Goal: Task Accomplishment & Management: Manage account settings

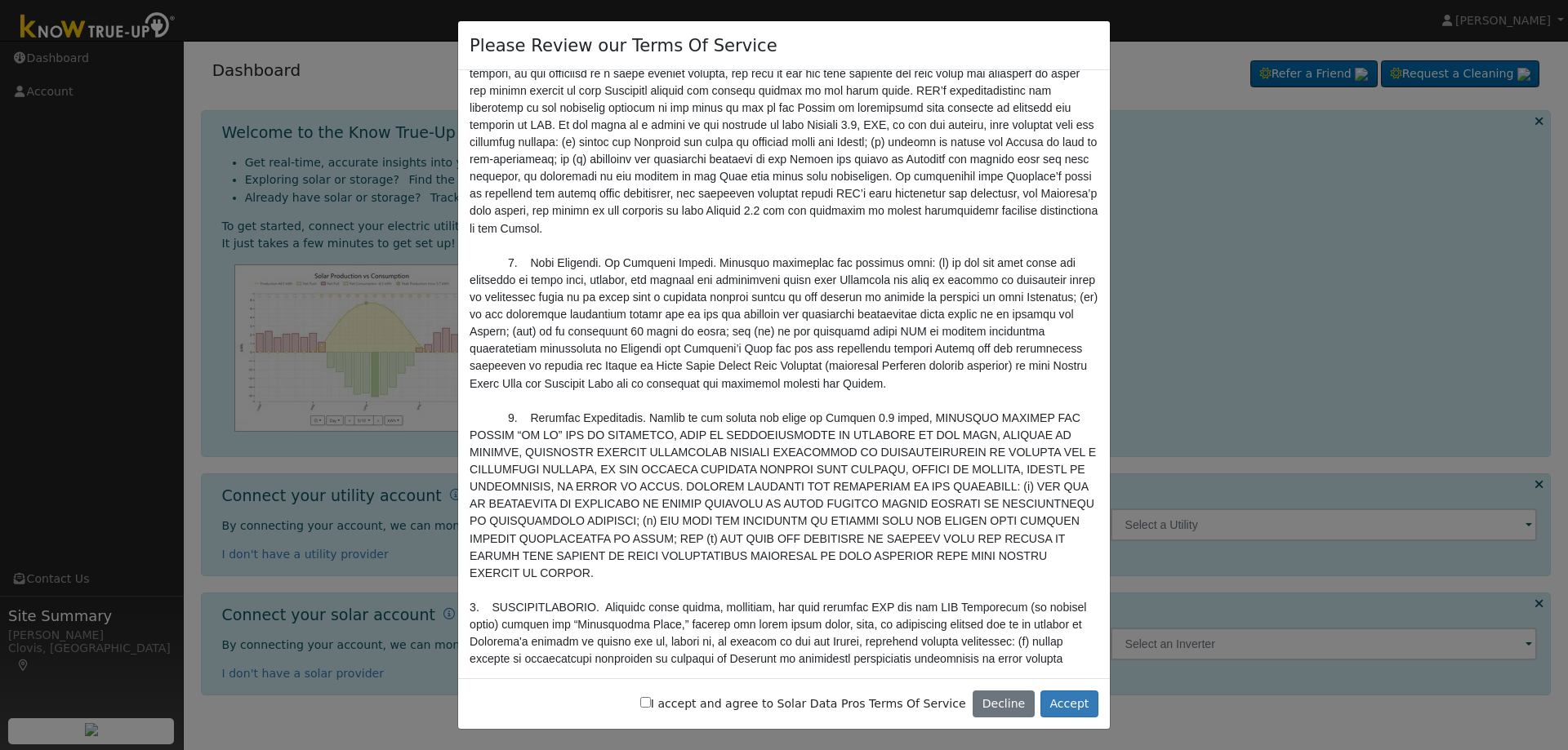
scroll to position [3348, 0]
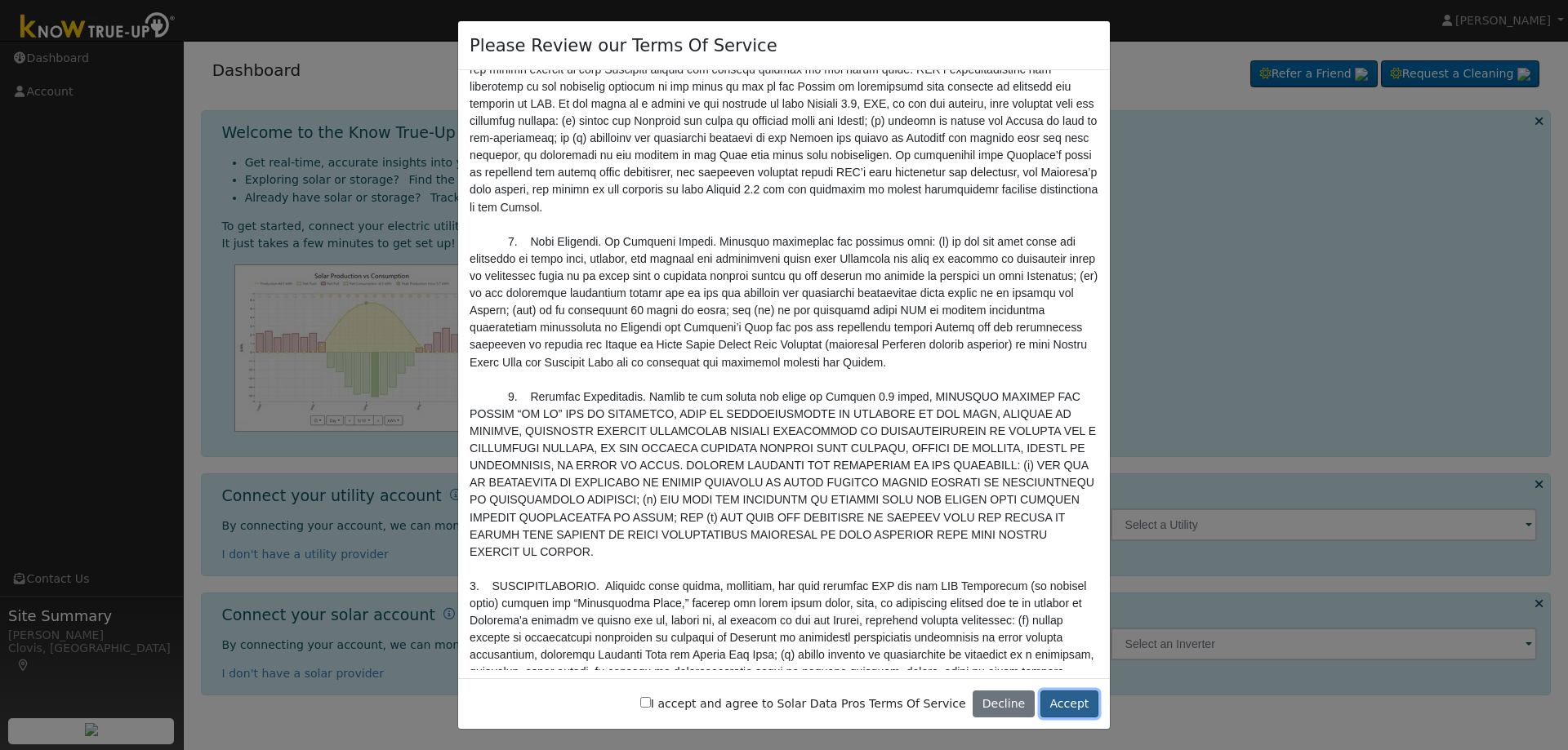
click at [1064, 704] on button "Accept" at bounding box center [1069, 705] width 58 height 28
drag, startPoint x: 1065, startPoint y: 705, endPoint x: 1078, endPoint y: 706, distance: 13.0
click at [1078, 706] on button "Accept" at bounding box center [1069, 705] width 58 height 28
click at [651, 706] on input "I accept and agree to Solar Data Pros Terms Of Service" at bounding box center [645, 702] width 10 height 10
checkbox input "true"
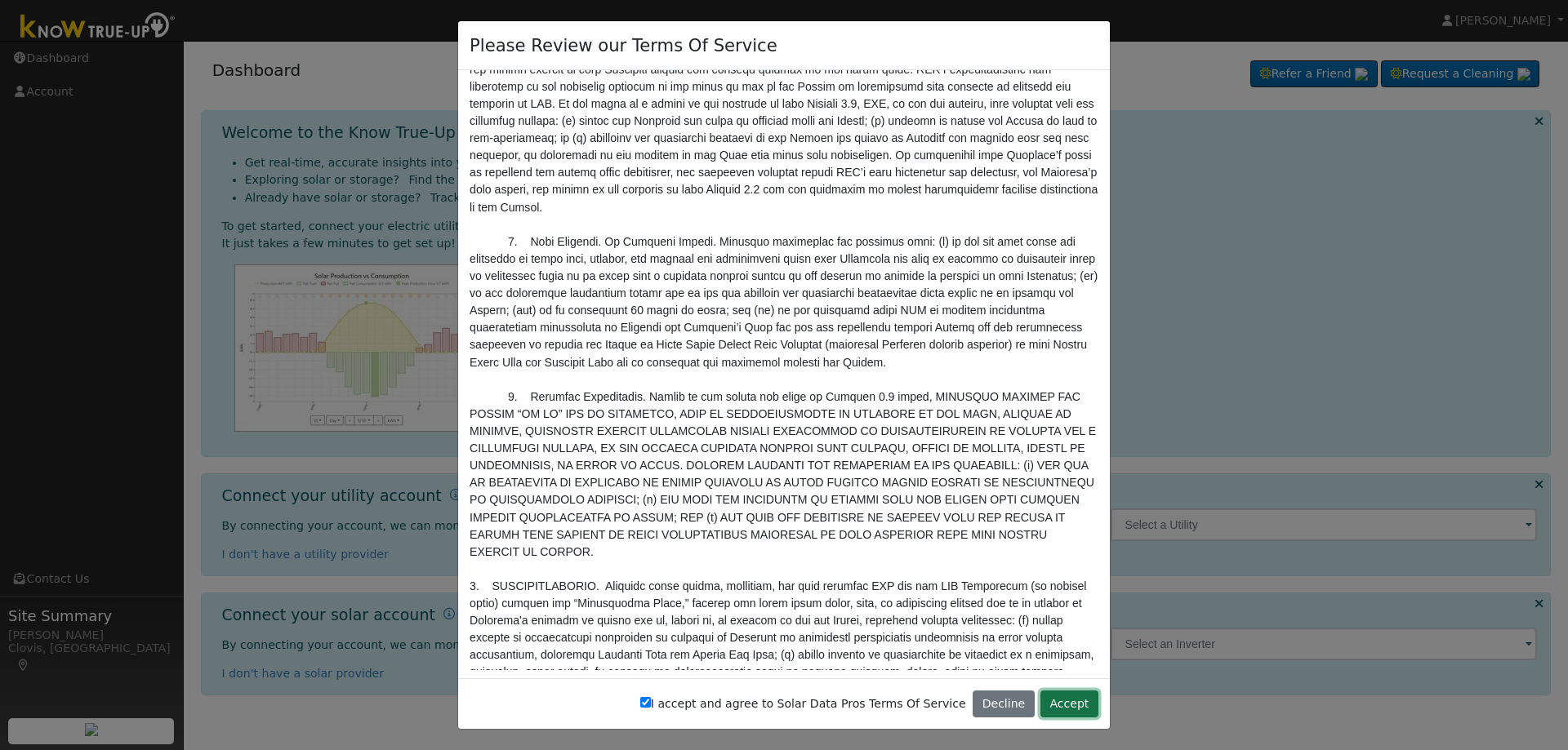
click at [1064, 704] on button "Accept" at bounding box center [1069, 705] width 58 height 28
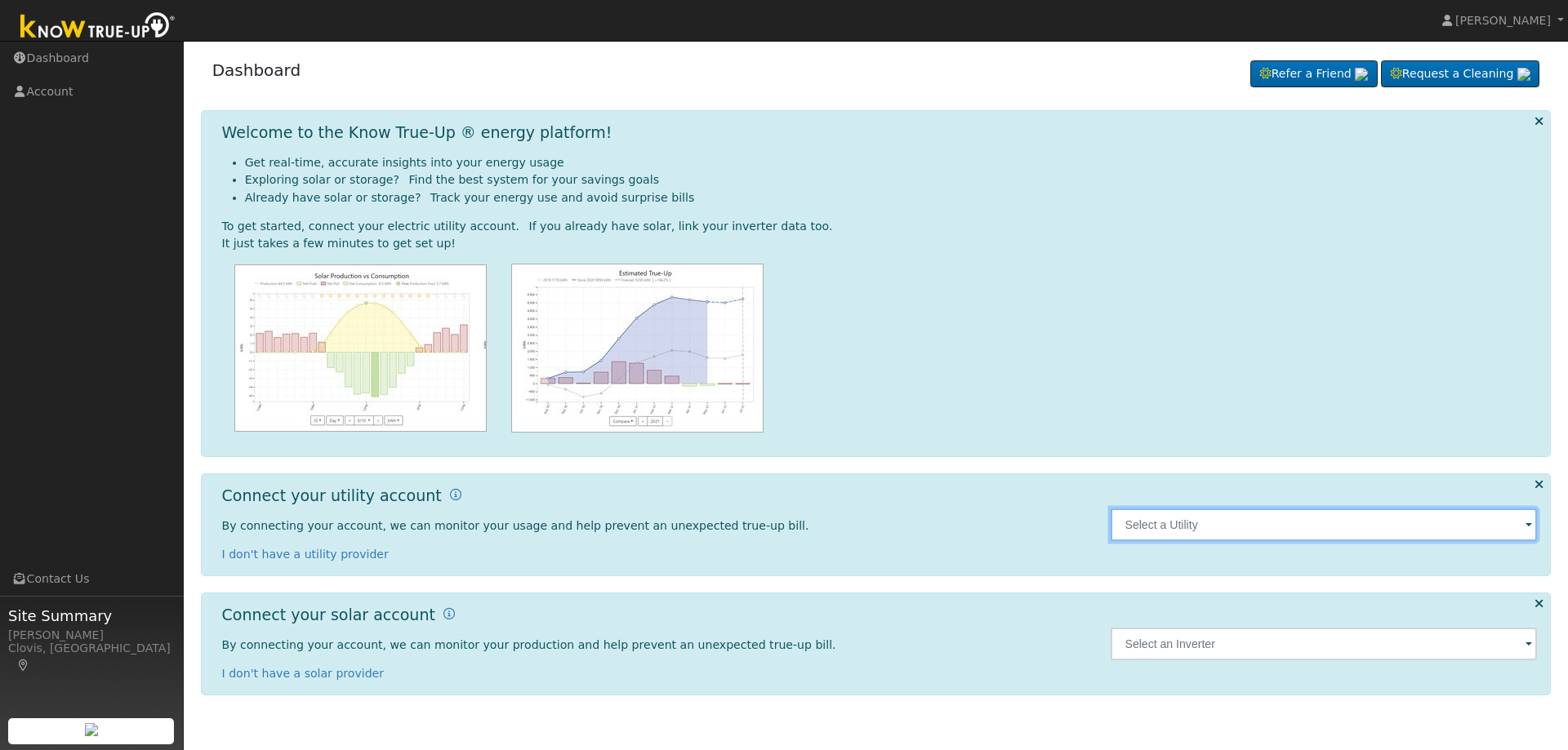
click at [1283, 534] on input "text" at bounding box center [1324, 525] width 427 height 33
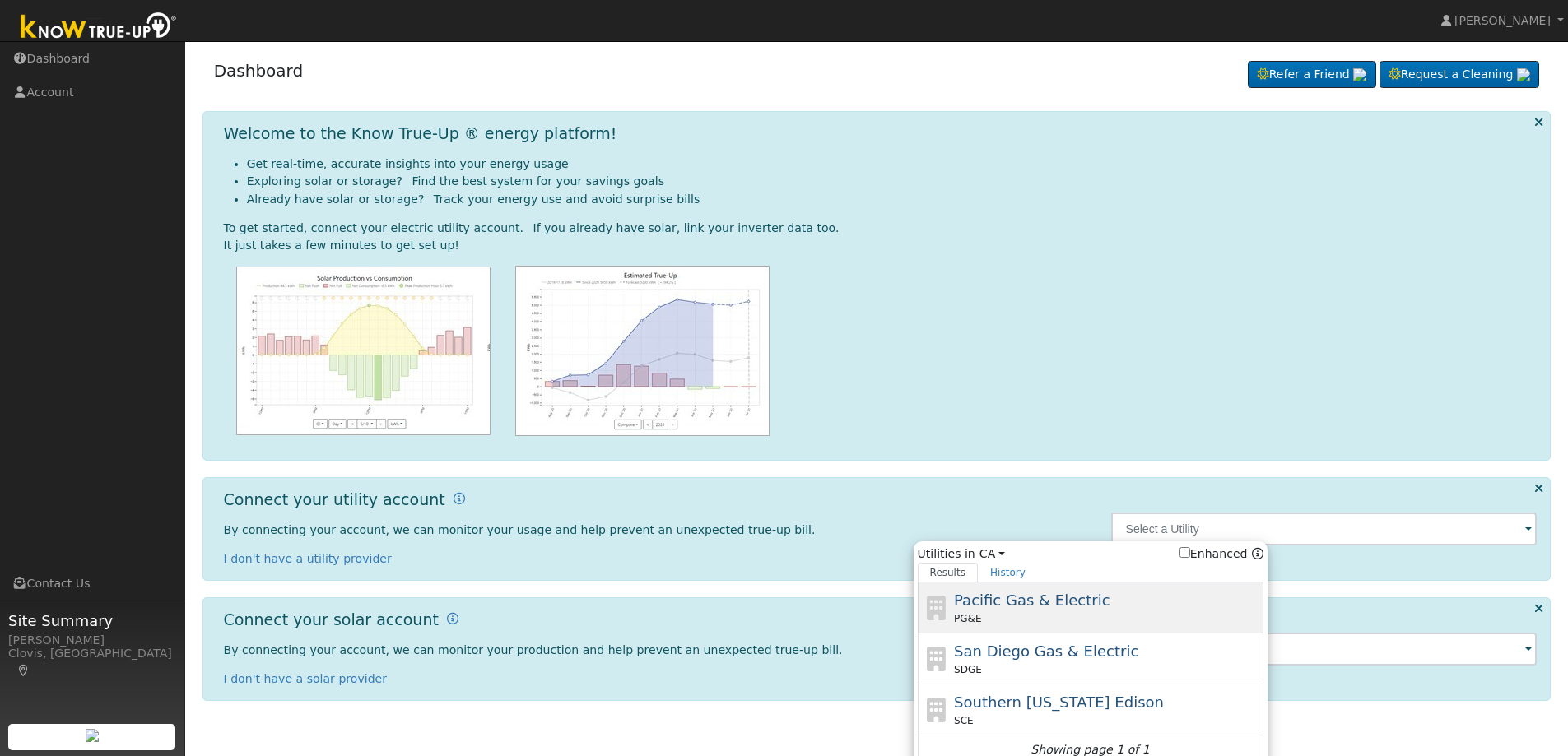
click at [1124, 625] on div "PG&E" at bounding box center [1107, 619] width 305 height 15
type input "PG&E"
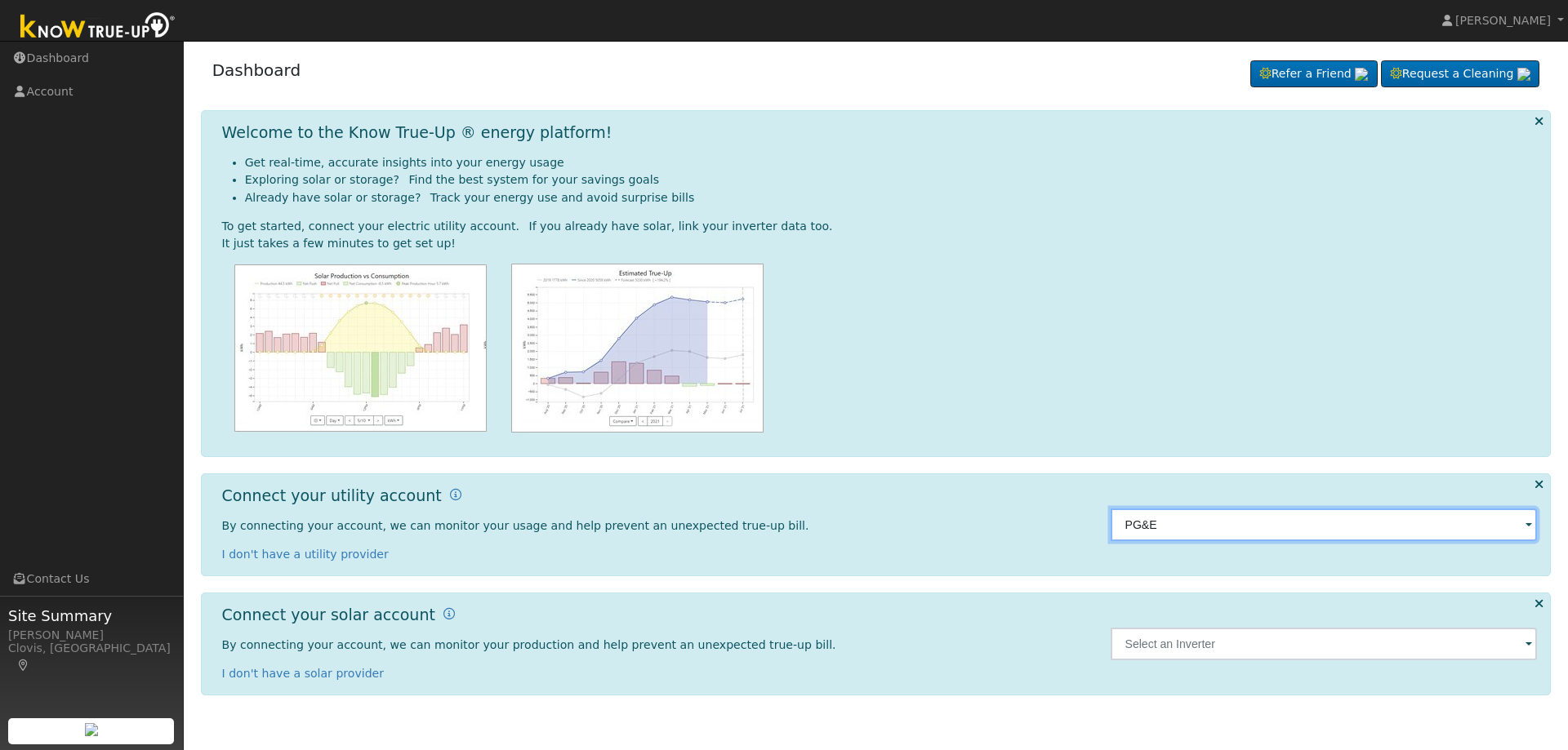
click at [1189, 534] on input "PG&E" at bounding box center [1324, 525] width 427 height 33
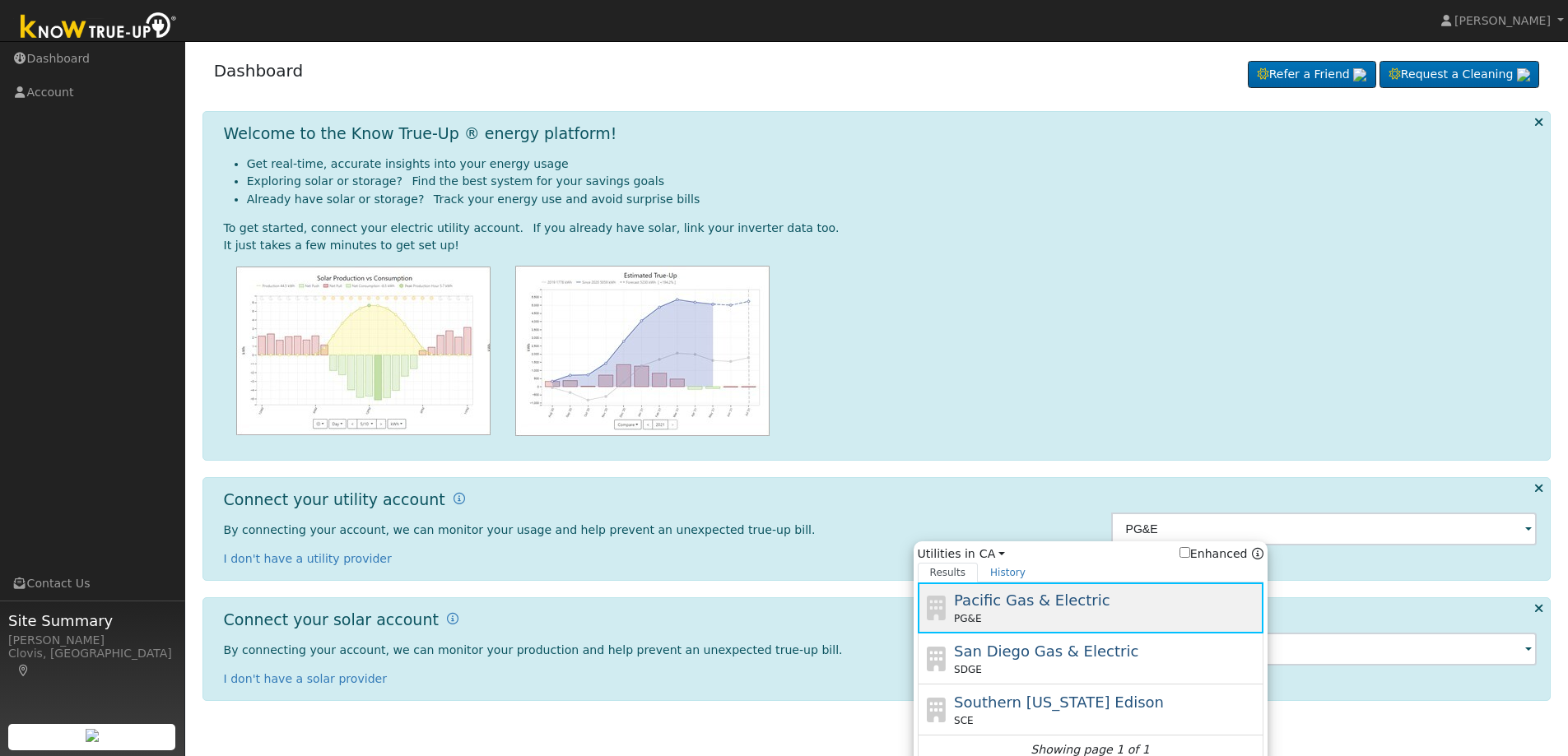
click at [1166, 607] on div "Pacific Gas & Electric PG&E" at bounding box center [1107, 607] width 305 height 37
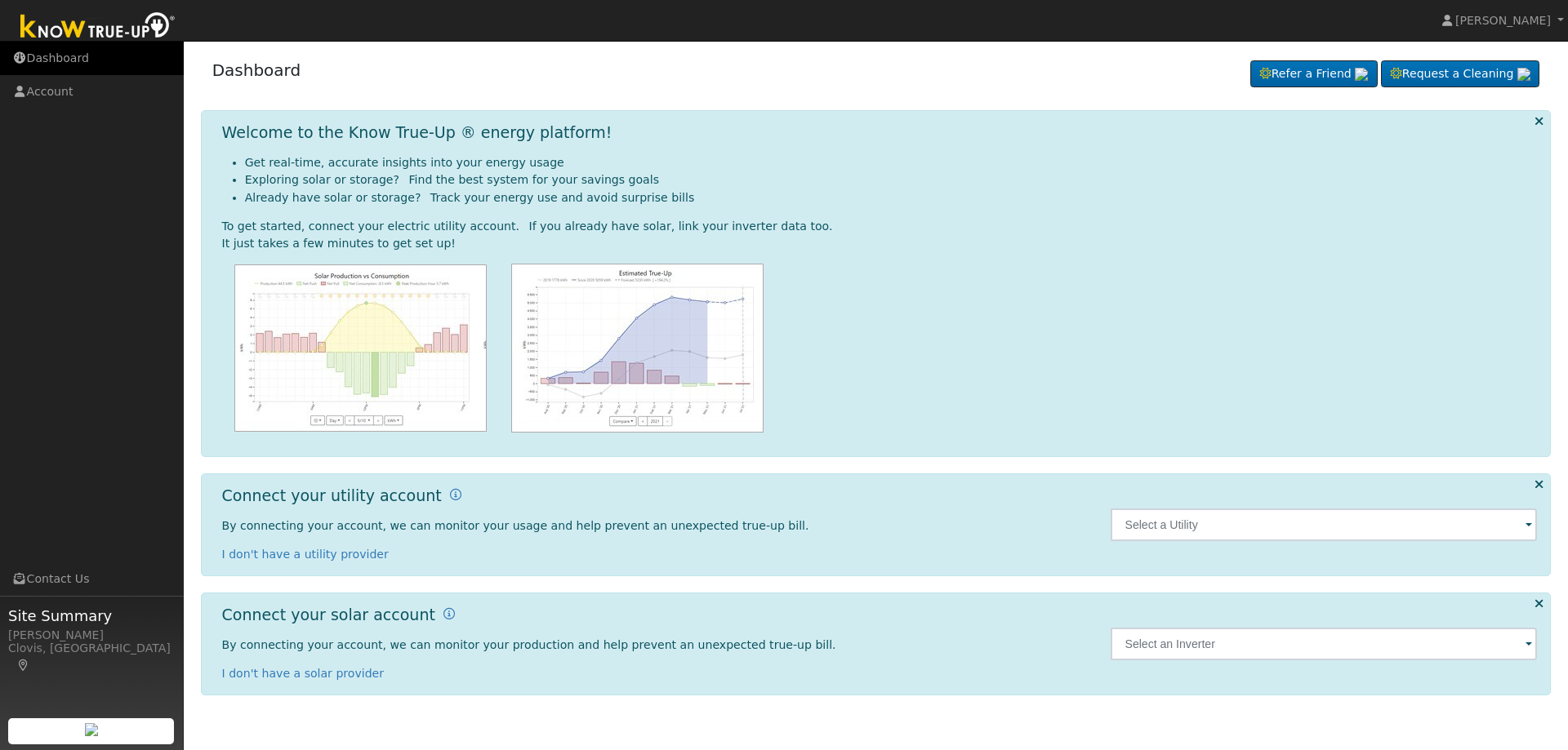
click at [58, 60] on link "Dashboard" at bounding box center [91, 58] width 184 height 34
click at [46, 87] on link "Account" at bounding box center [91, 92] width 184 height 34
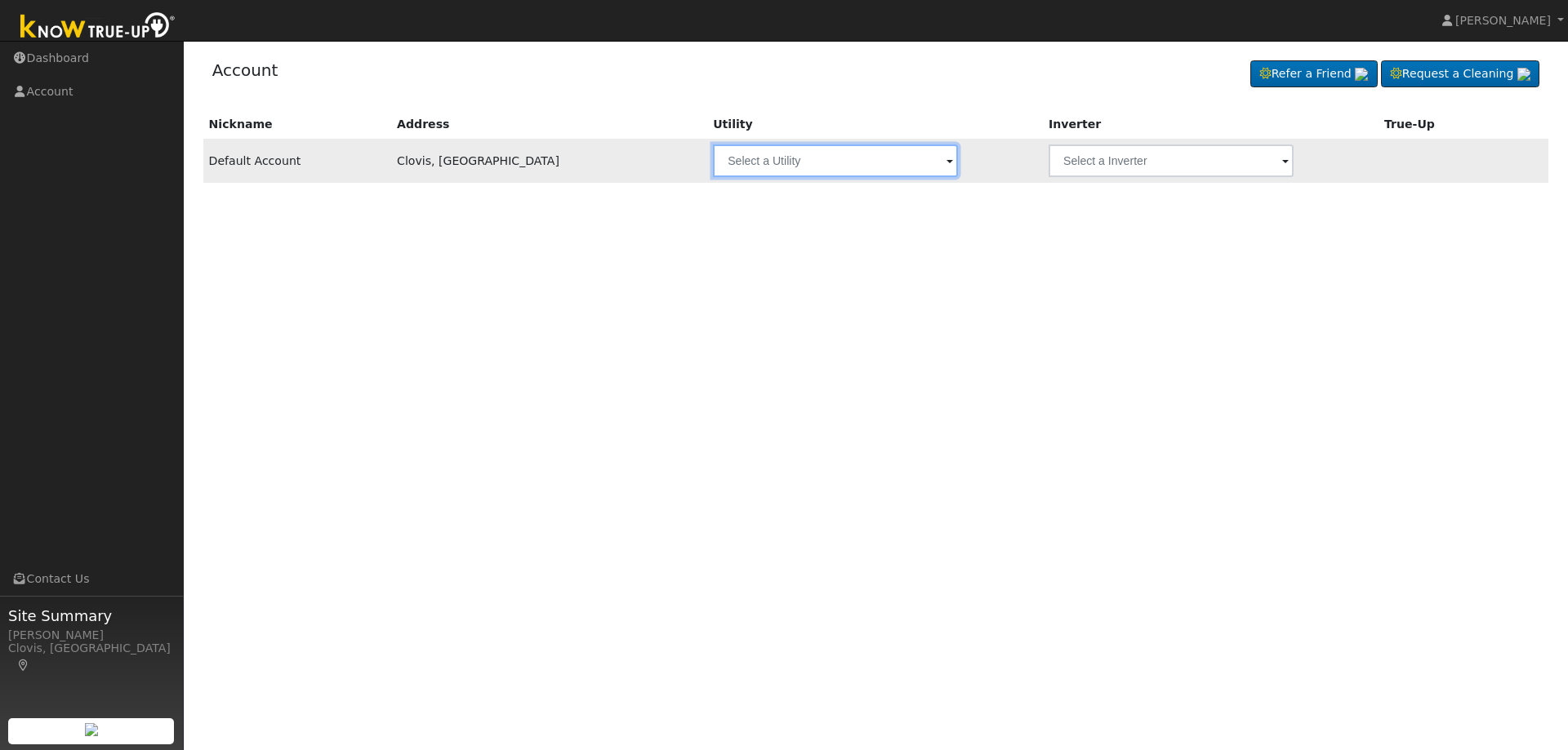
click at [727, 150] on input "text" at bounding box center [836, 161] width 245 height 33
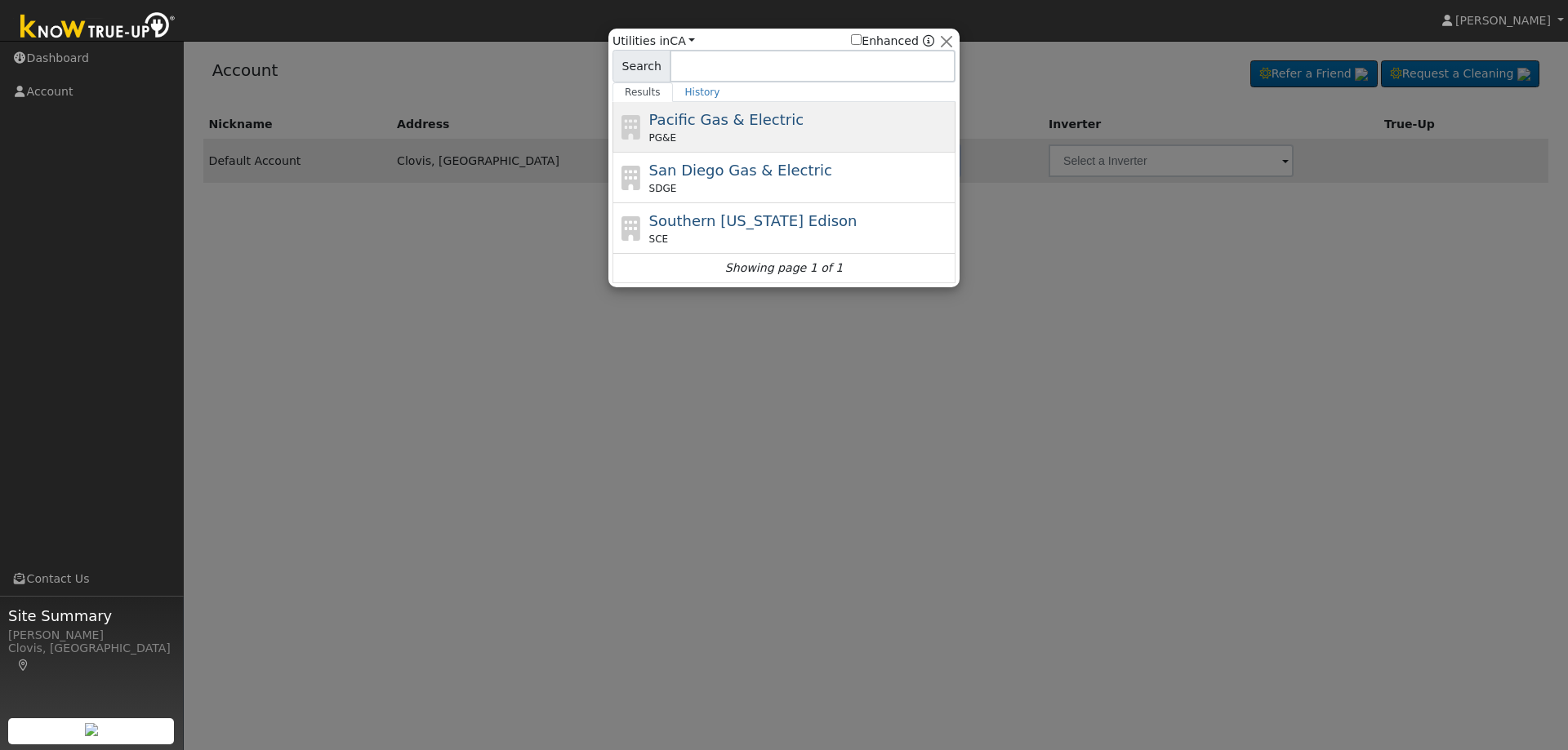
click at [748, 131] on div "Pacific Gas & Electric PG&E" at bounding box center [801, 126] width 303 height 37
type input "PG&E"
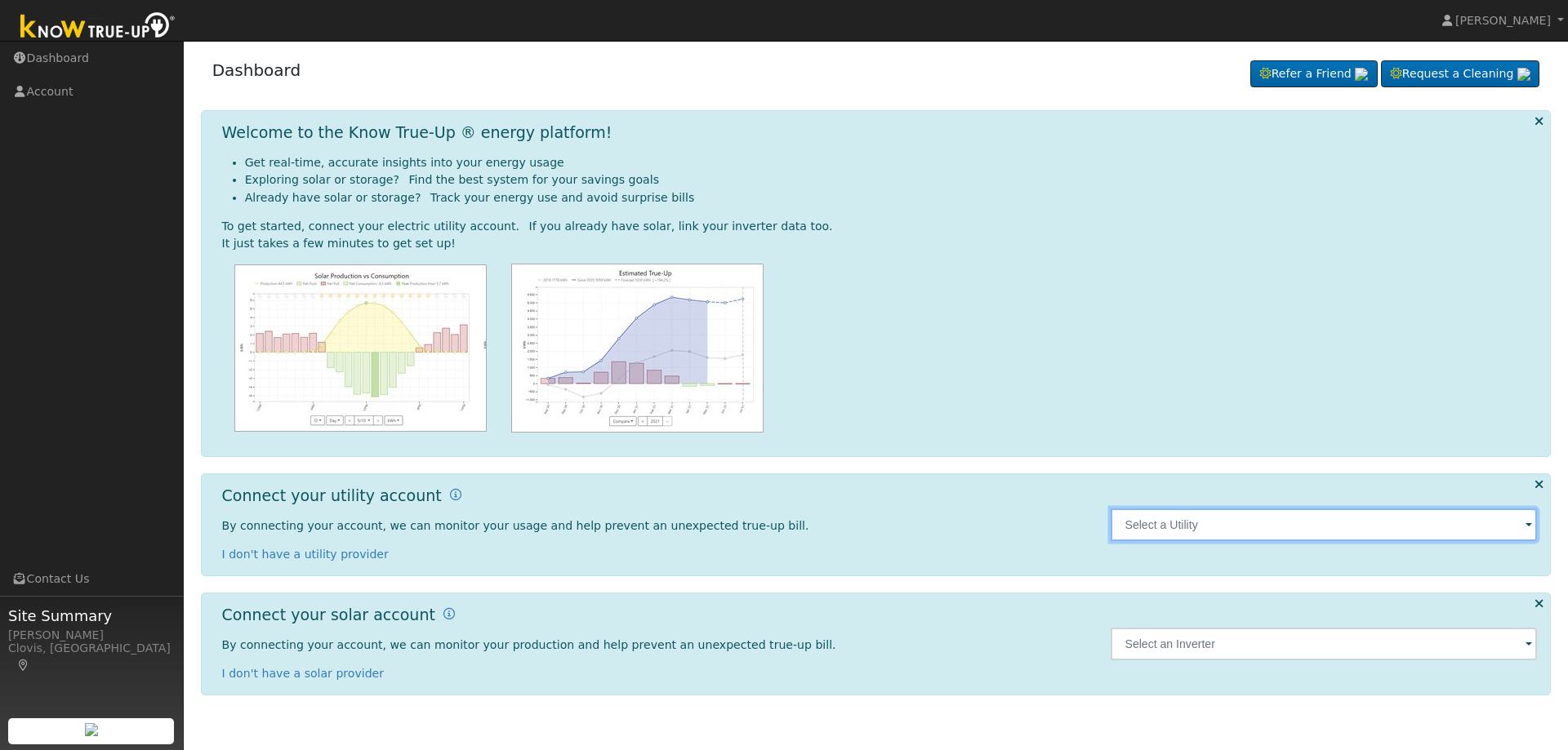
click at [1151, 521] on input "text" at bounding box center [1324, 525] width 427 height 33
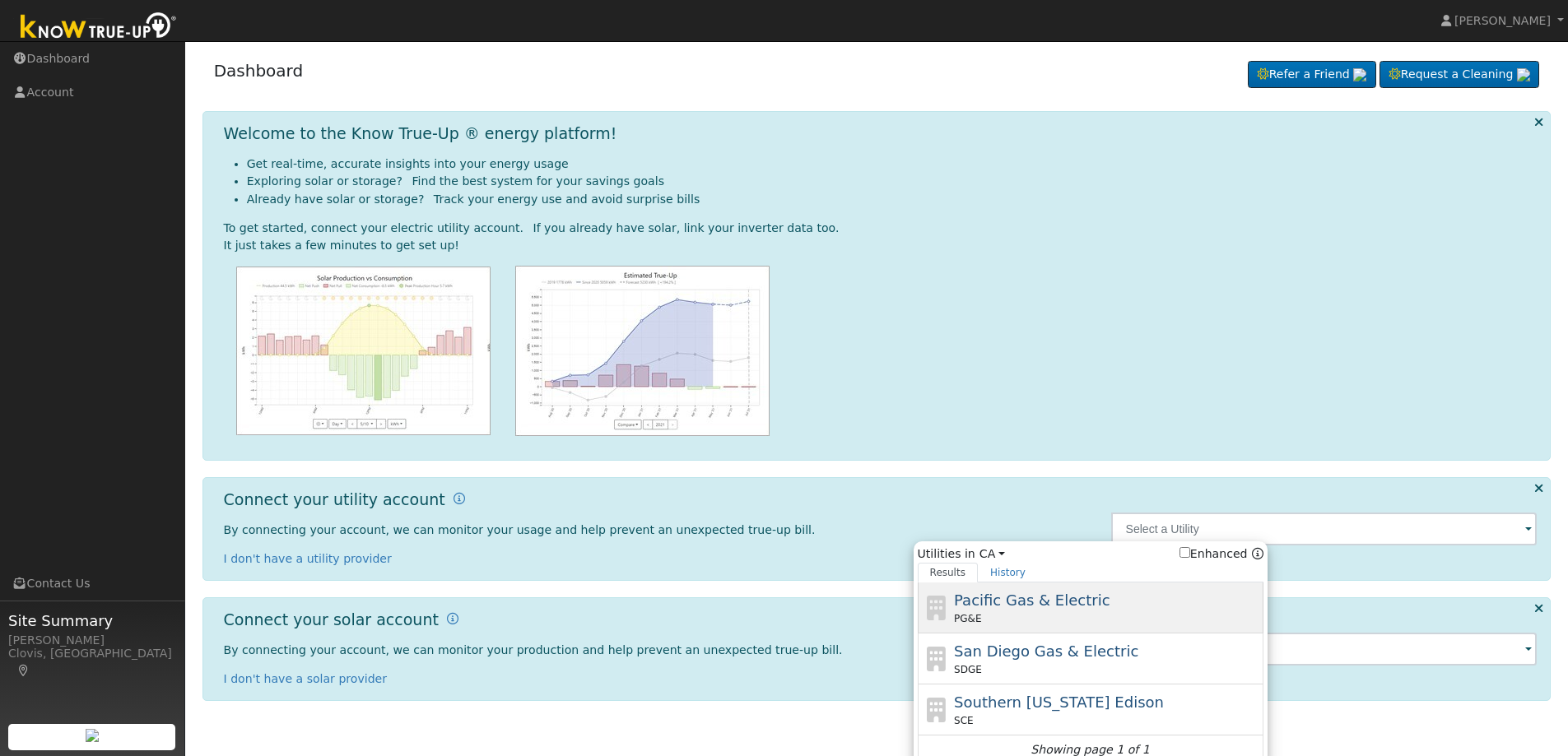
click at [1085, 599] on span "Pacific Gas & Electric" at bounding box center [1032, 600] width 156 height 17
type input "PG&E"
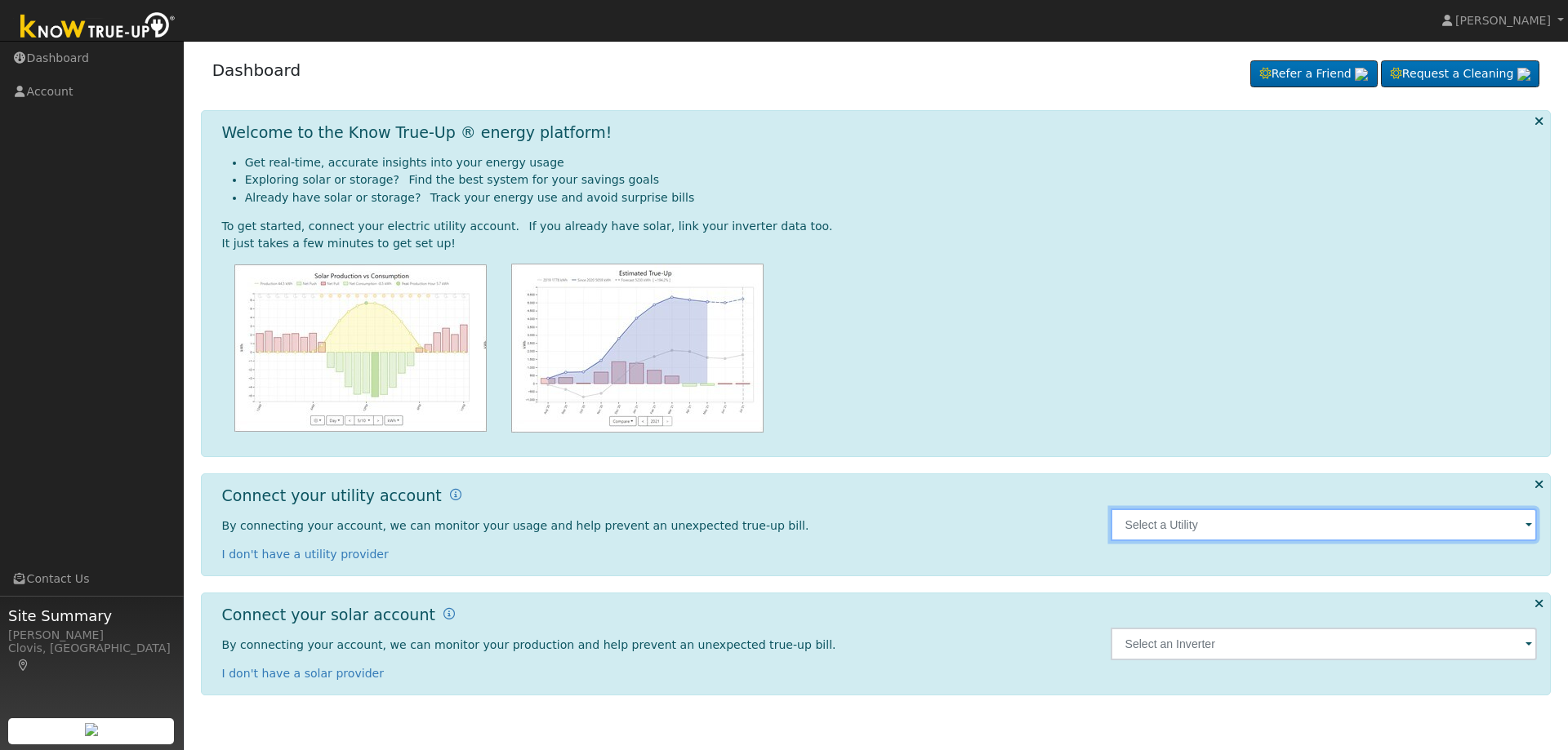
click at [1188, 524] on input "text" at bounding box center [1324, 525] width 427 height 33
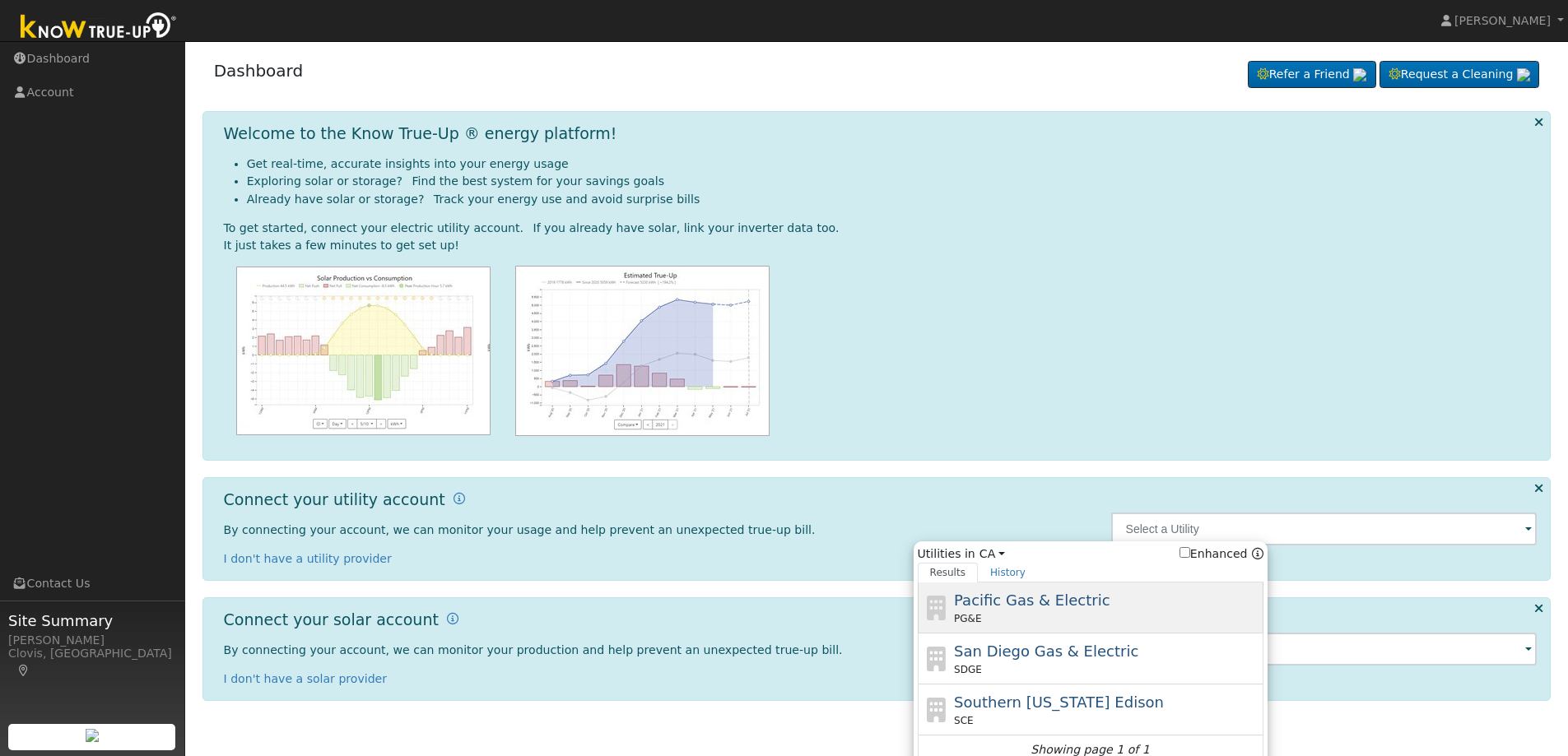
click at [1117, 601] on div "Pacific Gas & Electric PG&E" at bounding box center [1107, 607] width 305 height 37
type input "PG&E"
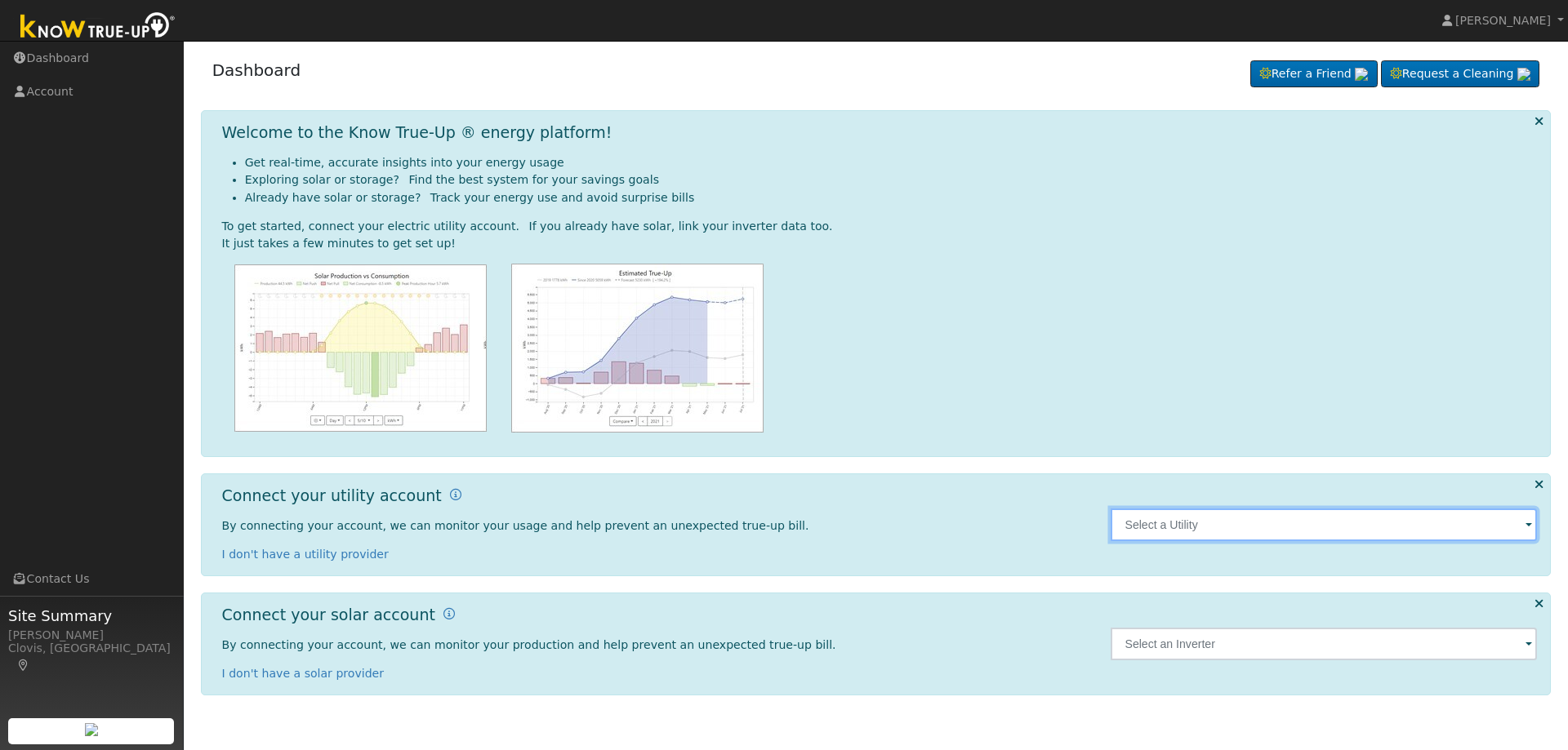
click at [1180, 524] on input "text" at bounding box center [1324, 525] width 427 height 33
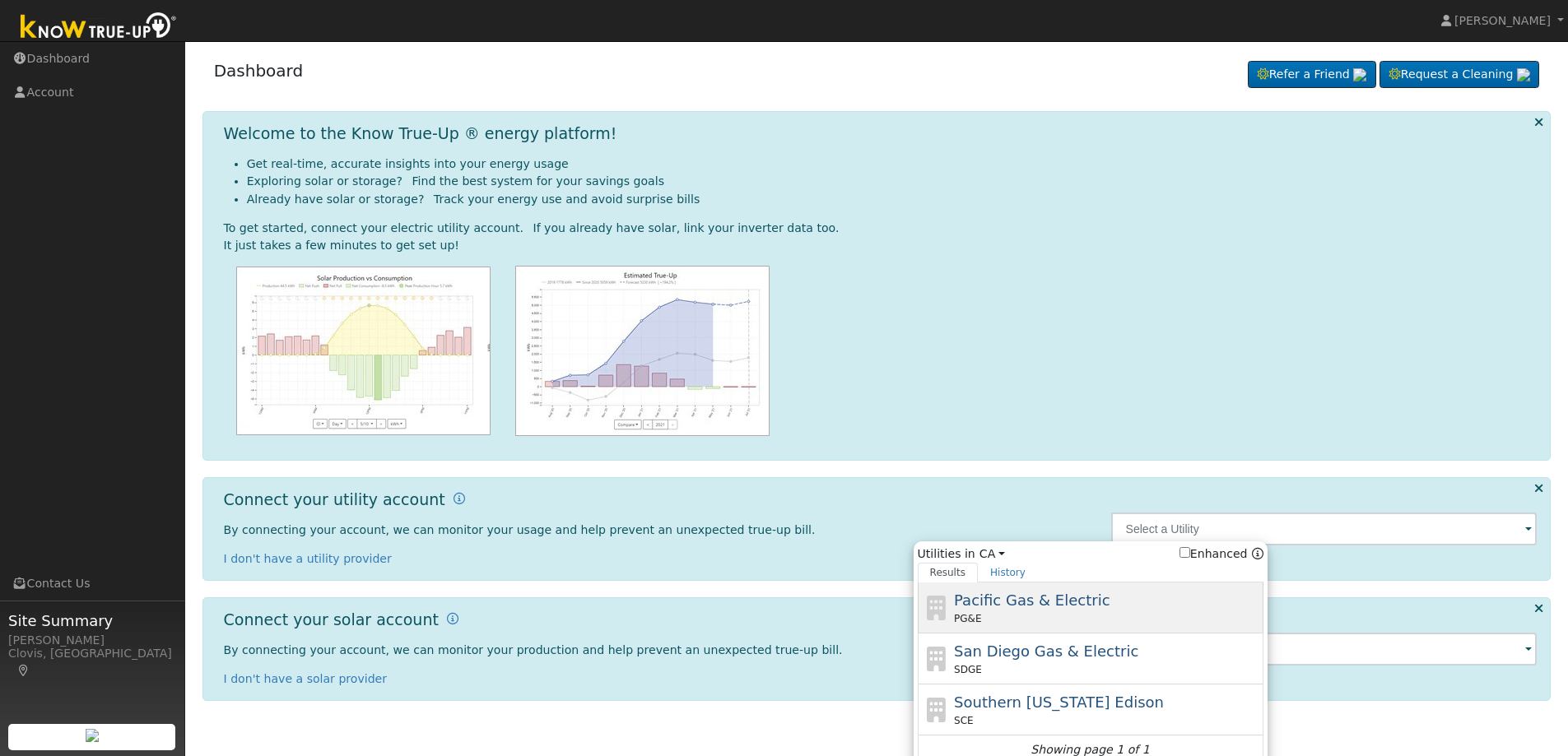
click at [1107, 598] on div "Pacific Gas & Electric PG&E" at bounding box center [1107, 607] width 305 height 37
type input "PG&E"
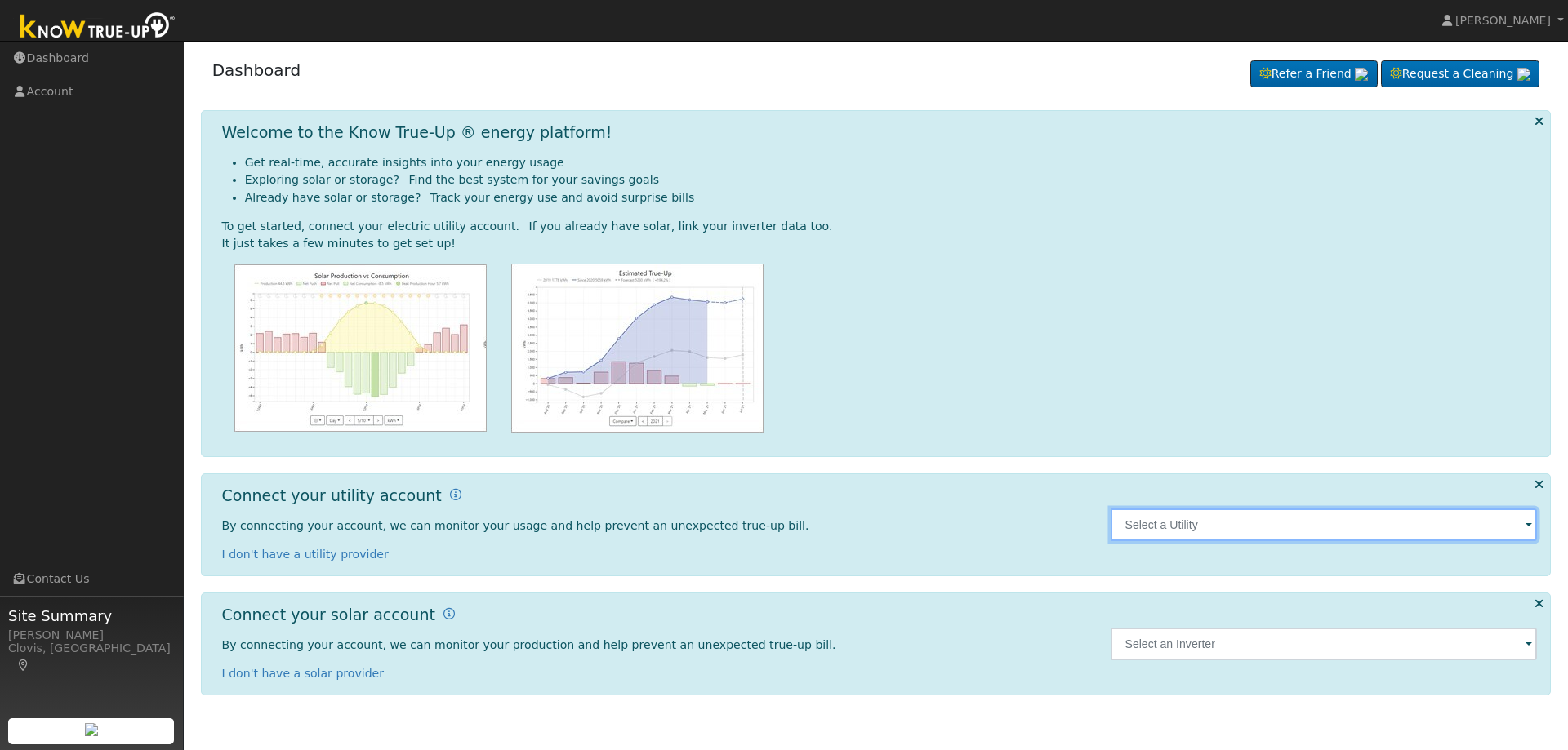
click at [1342, 523] on input "text" at bounding box center [1324, 525] width 427 height 33
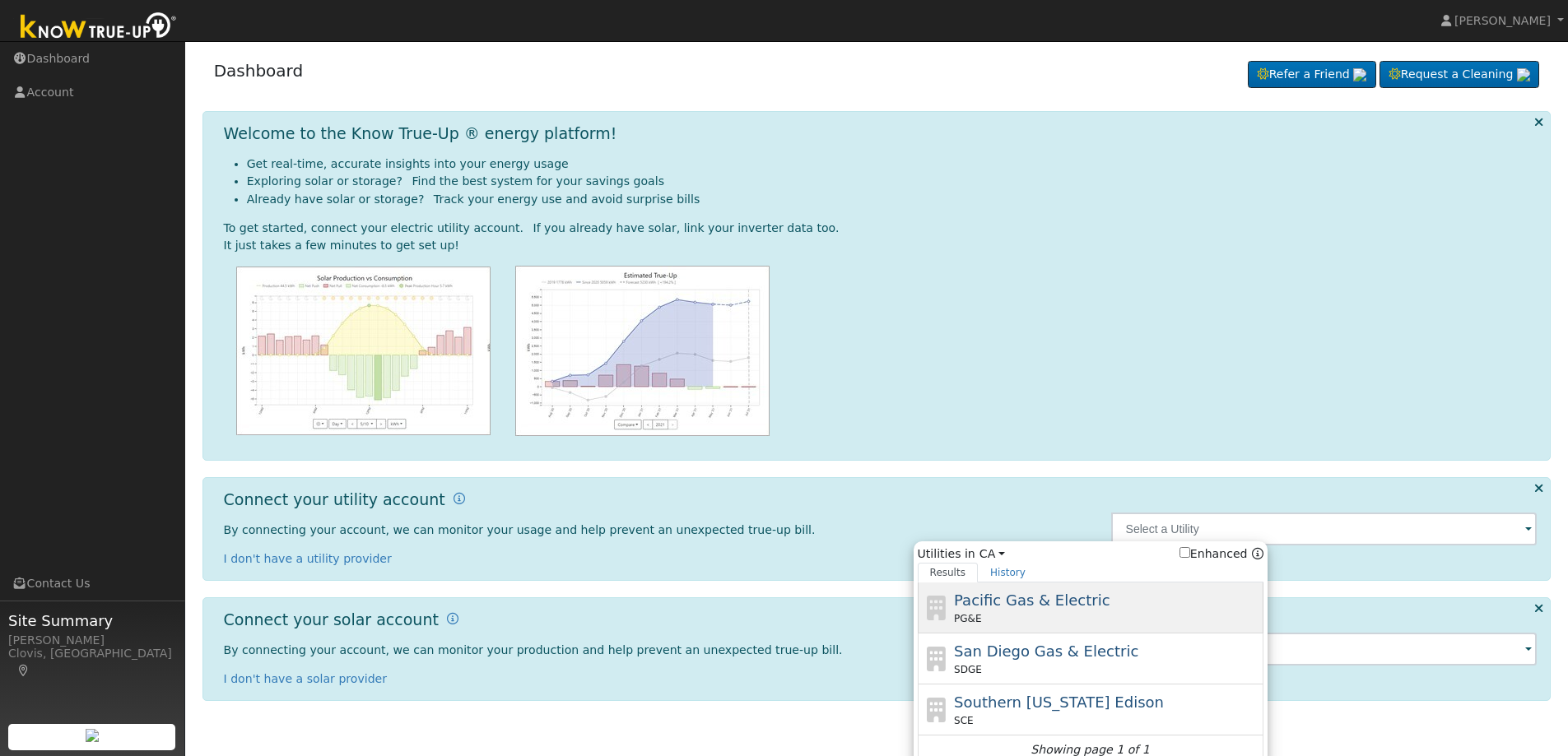
click at [1160, 600] on div "Pacific Gas & Electric PG&E" at bounding box center [1107, 607] width 305 height 37
type input "PG&E"
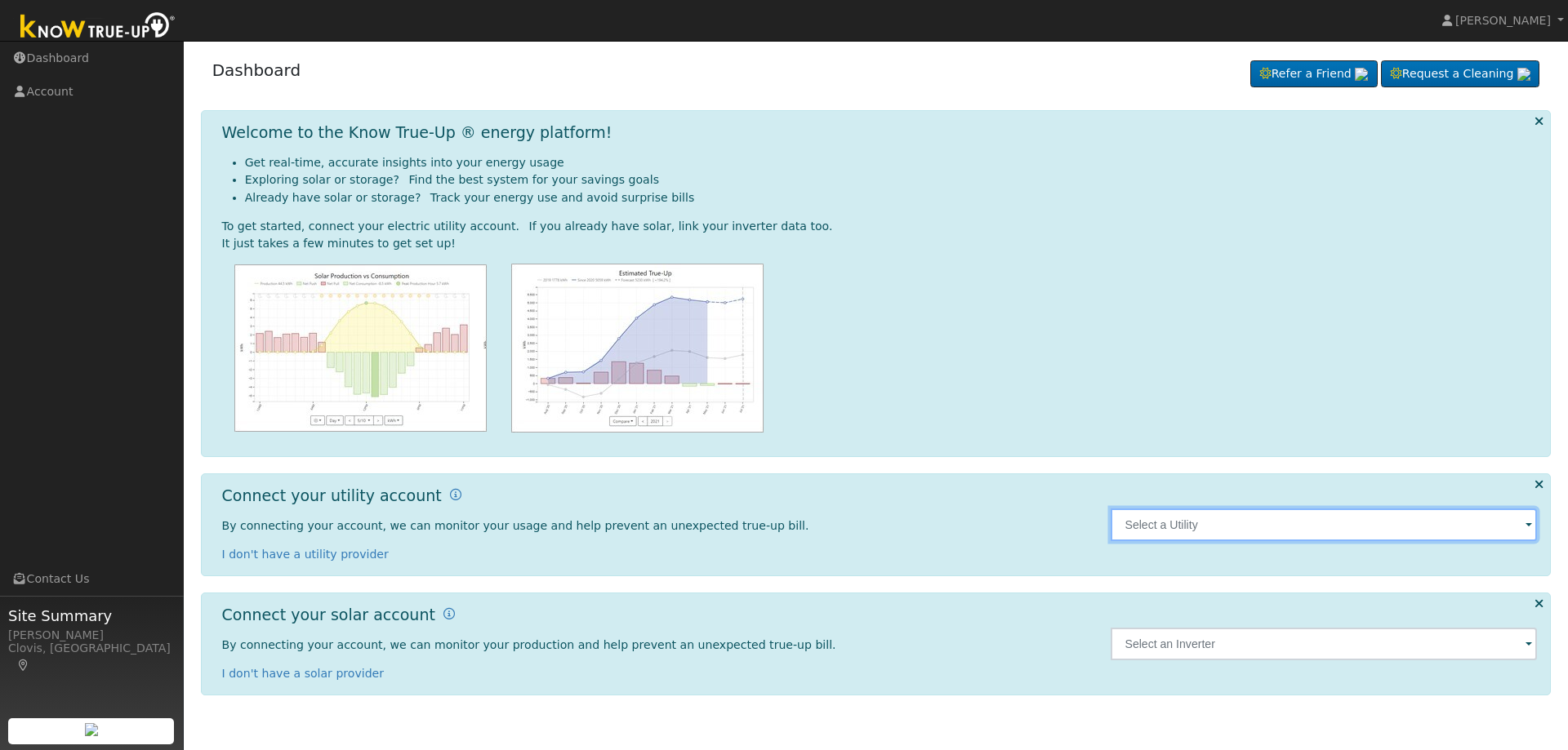
click at [1294, 517] on input "text" at bounding box center [1324, 525] width 427 height 33
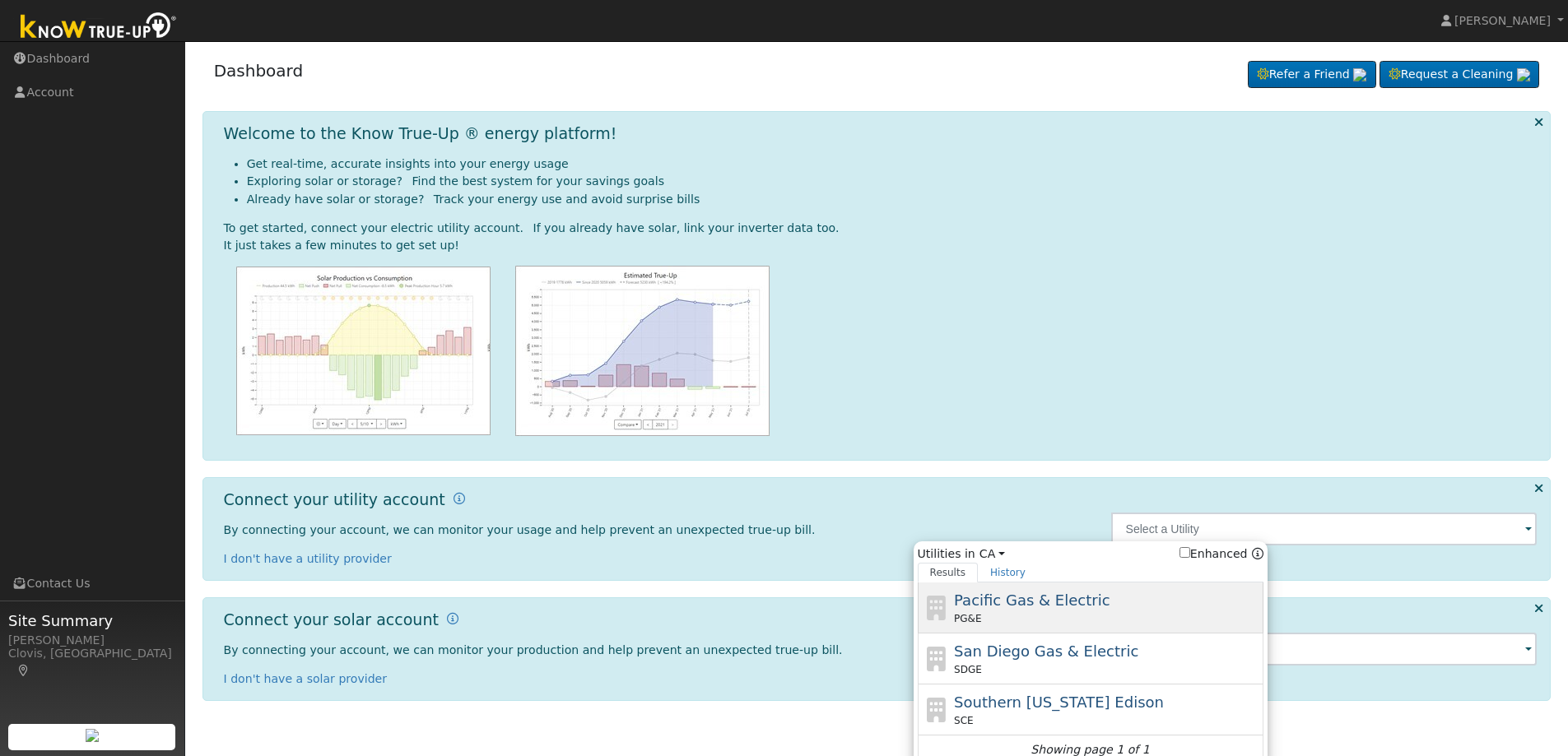
click at [1125, 601] on div "Pacific Gas & Electric PG&E" at bounding box center [1107, 607] width 305 height 37
type input "PG&E"
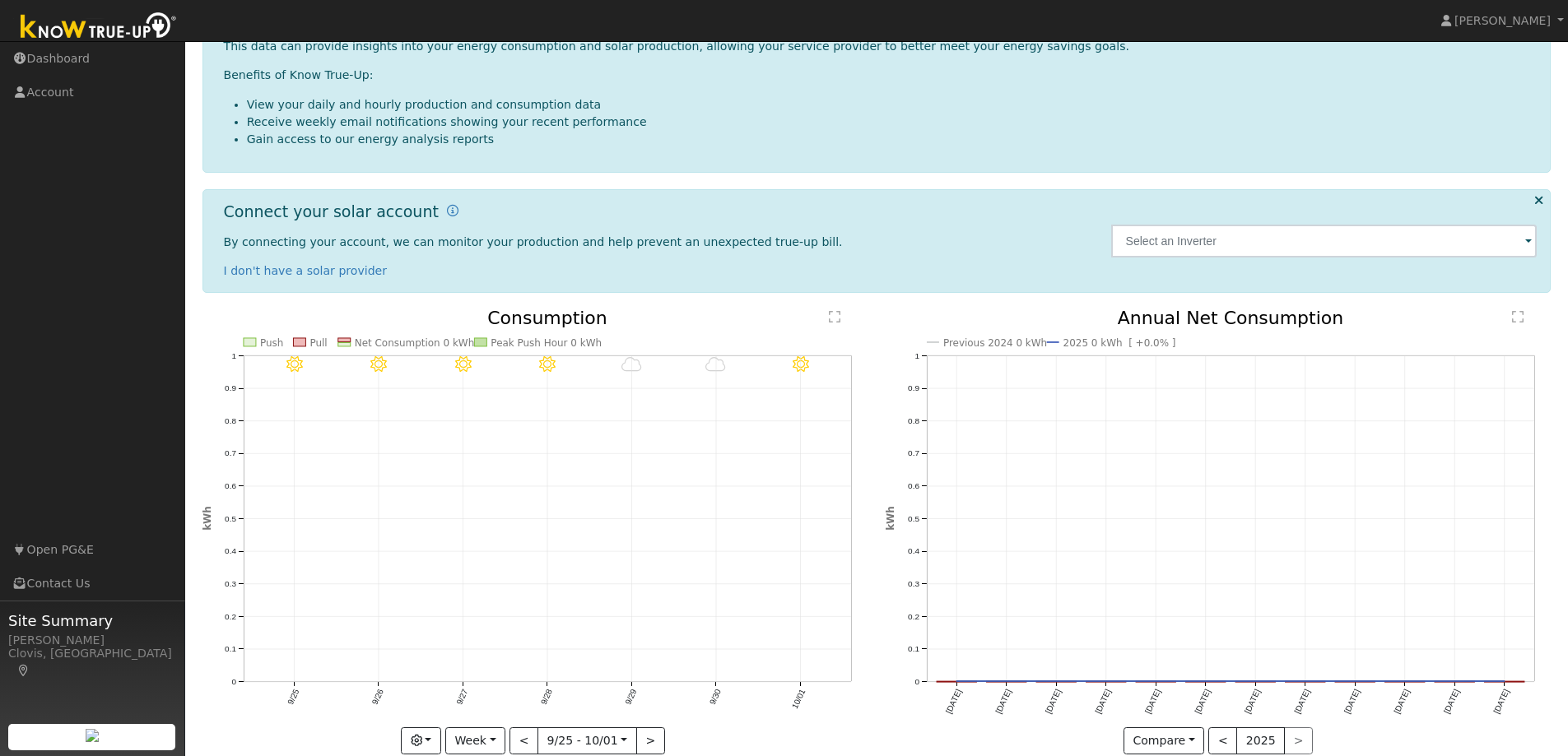
scroll to position [207, 0]
